Goal: Task Accomplishment & Management: Use online tool/utility

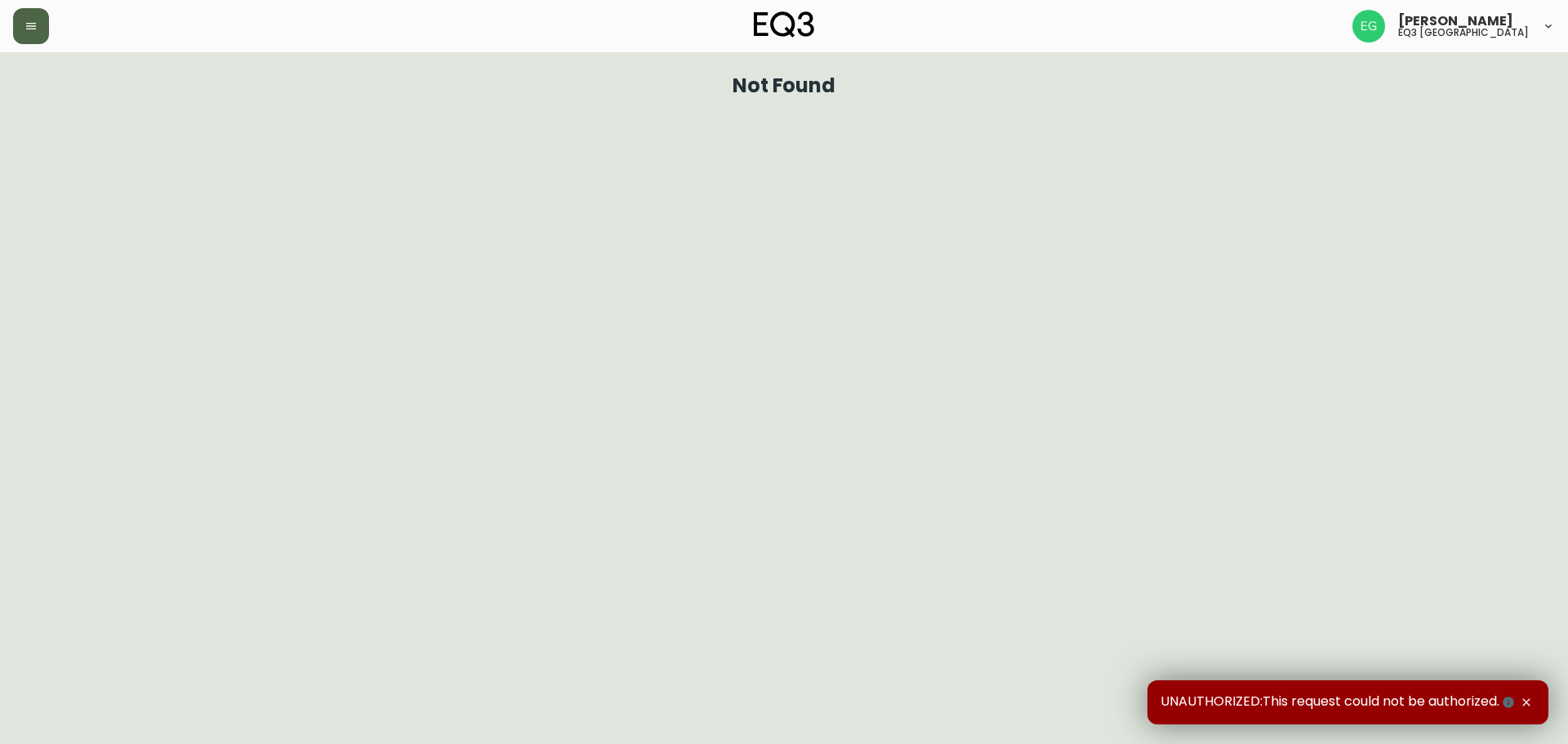
click at [34, 38] on button "button" at bounding box center [31, 27] width 36 height 36
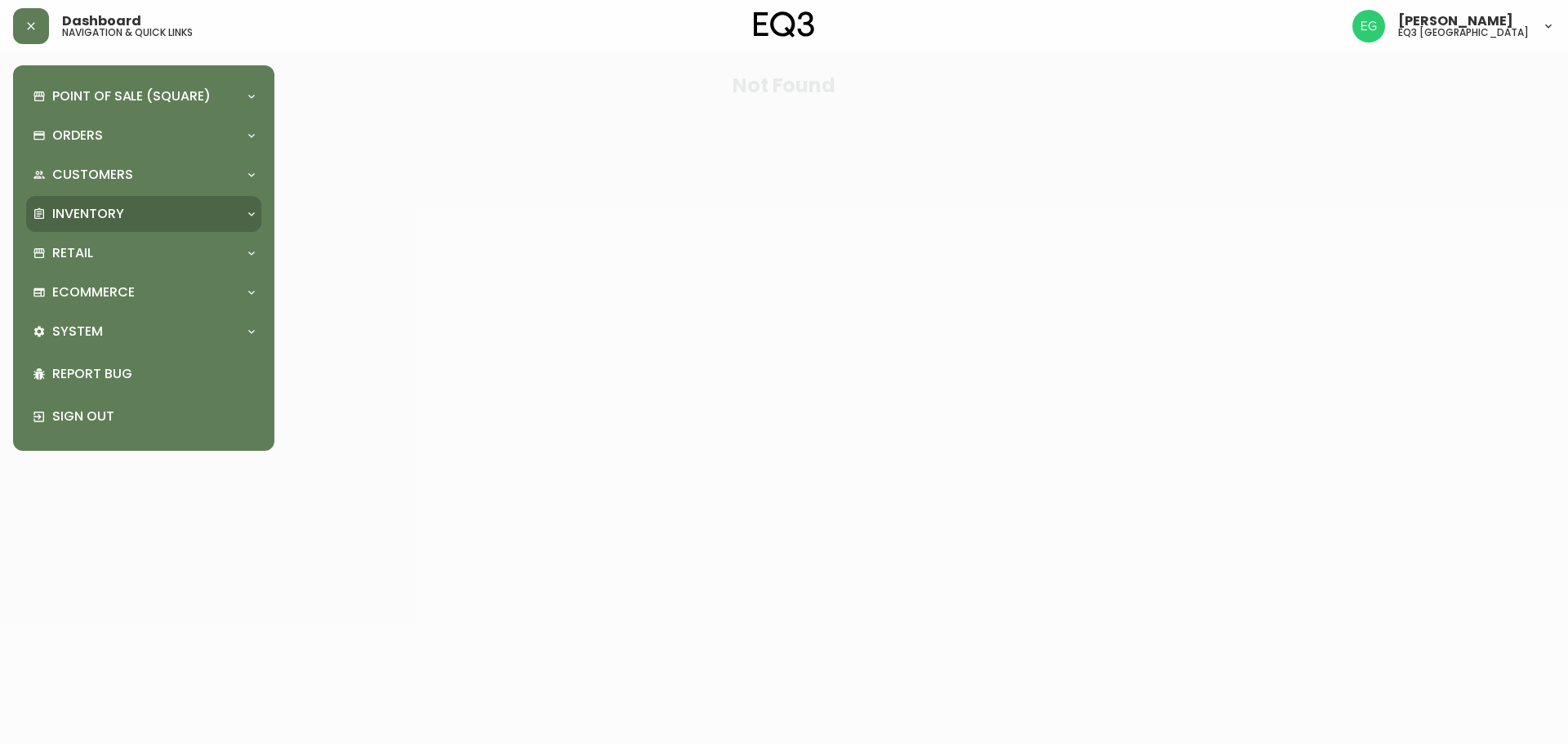
click at [112, 218] on p "Inventory" at bounding box center [88, 214] width 72 height 18
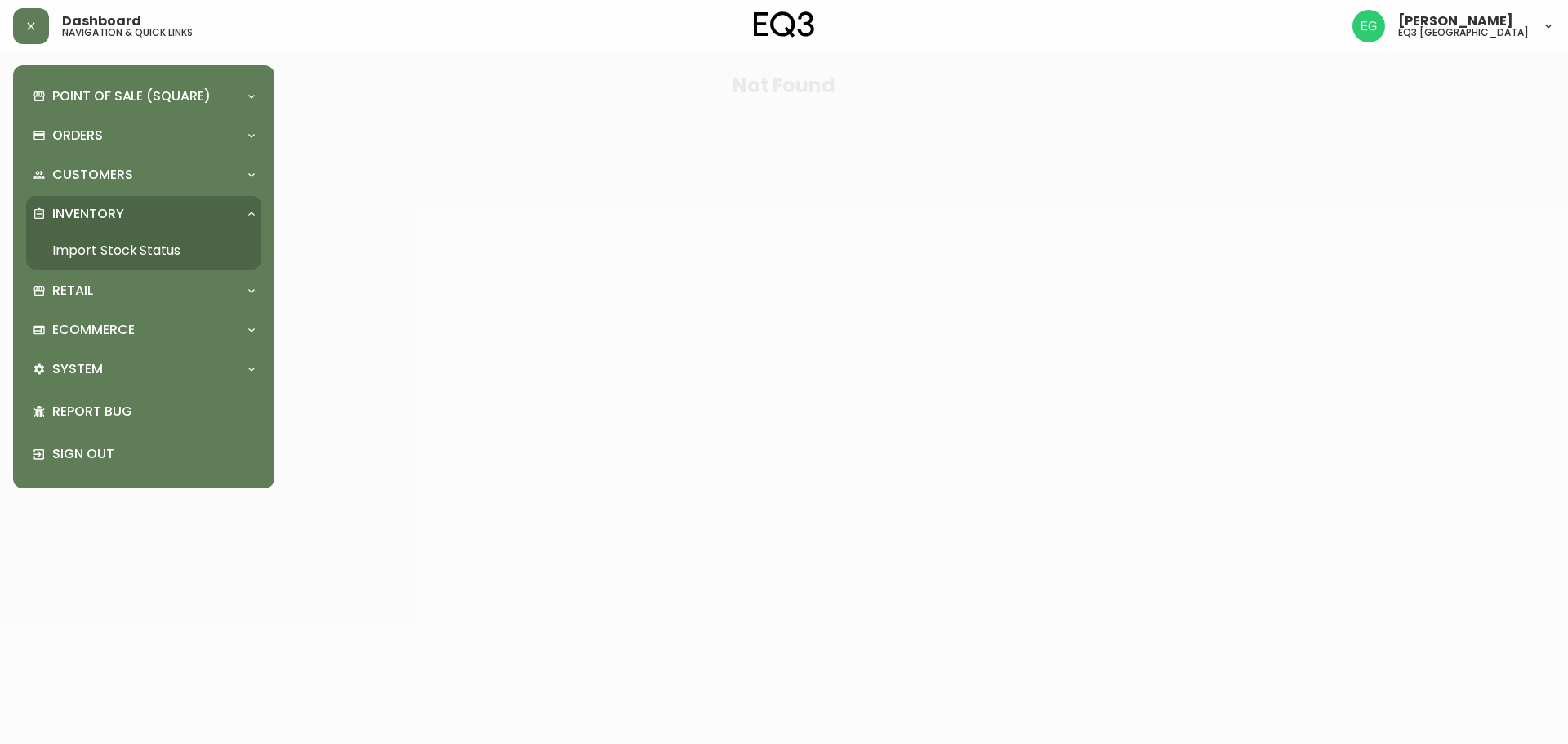
click at [143, 245] on link "Import Stock Status" at bounding box center [143, 251] width 235 height 38
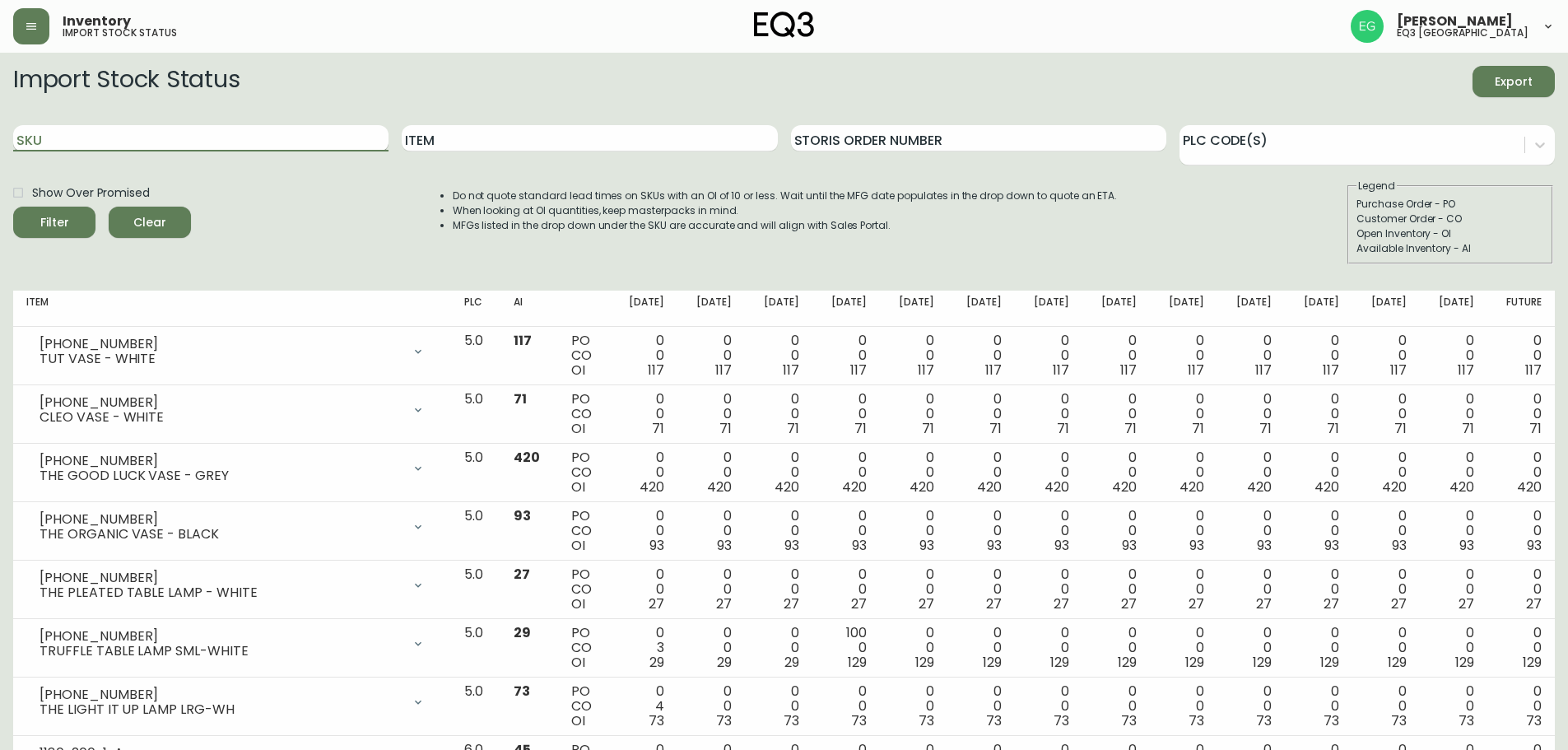
click at [140, 145] on input "SKU" at bounding box center [201, 138] width 375 height 26
type input "[PHONE_NUMBER]"
click at [13, 207] on button "Filter" at bounding box center [54, 222] width 82 height 31
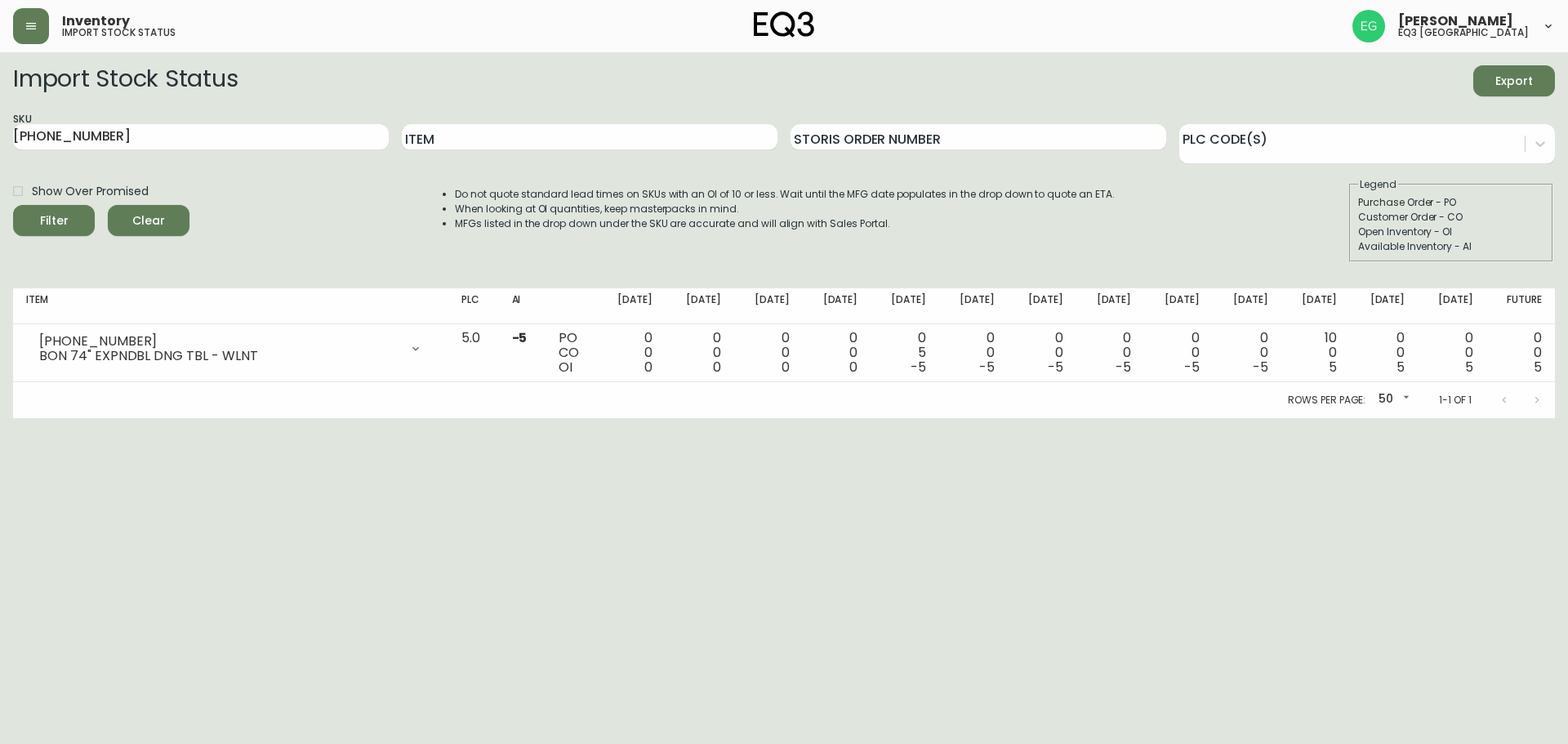
click at [92, 418] on html "Inventory import stock status [PERSON_NAME] eq3 [GEOGRAPHIC_DATA] Import Stock …" at bounding box center [784, 209] width 1568 height 418
drag, startPoint x: 121, startPoint y: 132, endPoint x: 0, endPoint y: 139, distance: 121.2
click at [0, 139] on main "Import Stock Status Export SKU [PHONE_NUMBER] Item Storis Order Number PLC Code…" at bounding box center [784, 235] width 1568 height 366
click at [13, 205] on button "Filter" at bounding box center [53, 221] width 82 height 31
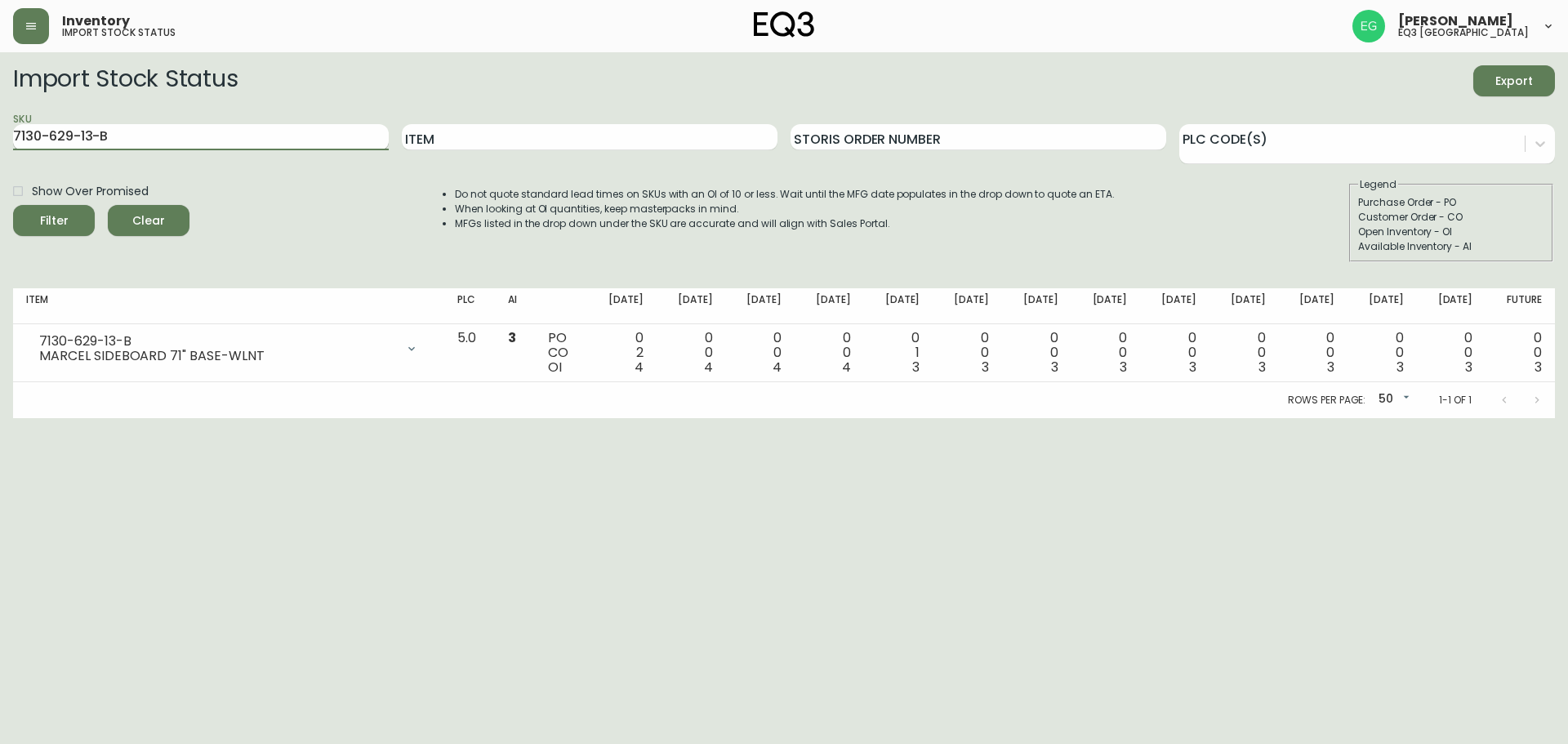
click at [102, 128] on input "7130-629-13-B" at bounding box center [201, 137] width 376 height 26
click at [123, 130] on input "7130-629-13-B" at bounding box center [201, 137] width 376 height 26
type input "7"
type input "[PHONE_NUMBER]"
click at [13, 205] on button "Filter" at bounding box center [53, 221] width 82 height 31
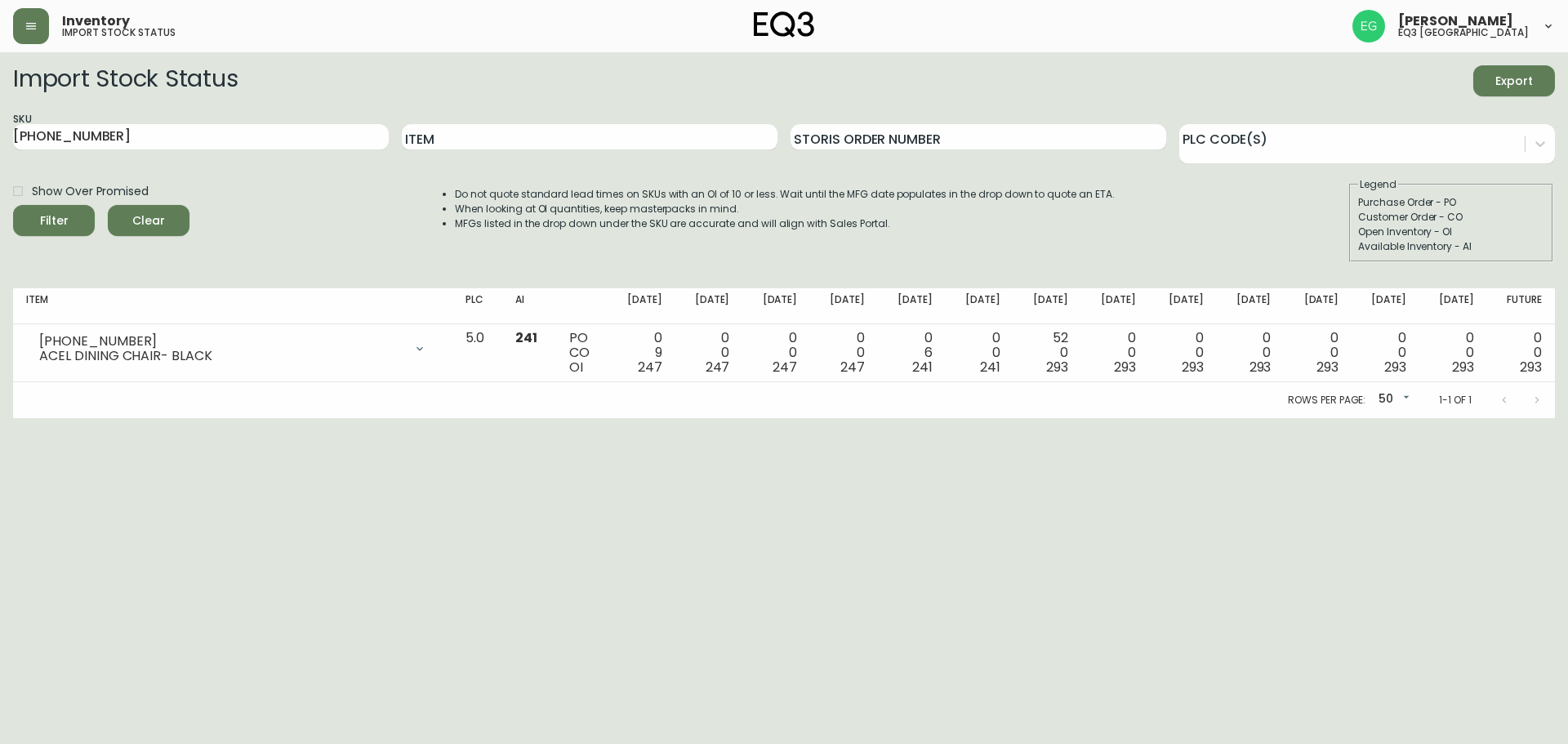
drag, startPoint x: 1026, startPoint y: 605, endPoint x: 1040, endPoint y: 624, distance: 23.6
click at [1026, 418] on html "Inventory import stock status [PERSON_NAME] eq3 [GEOGRAPHIC_DATA] Import Stock …" at bounding box center [784, 209] width 1568 height 418
